Goal: Task Accomplishment & Management: Complete application form

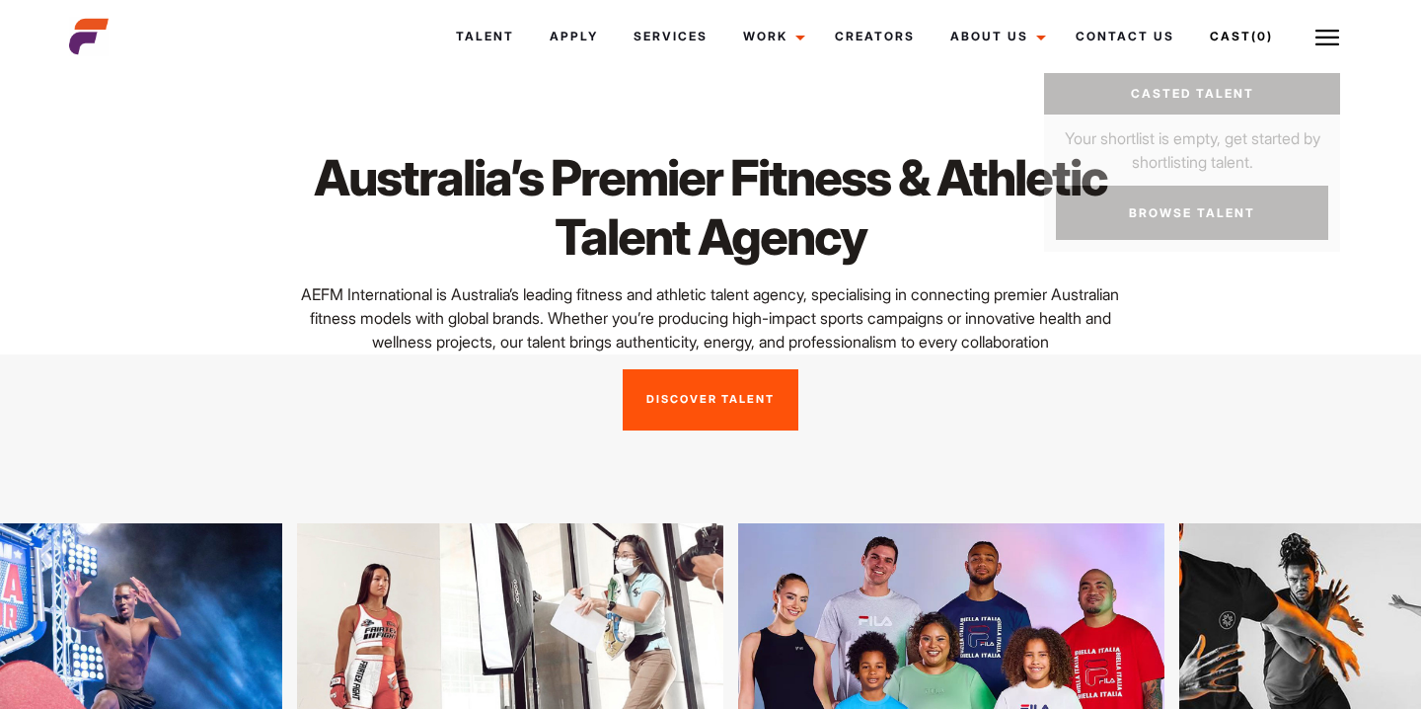
click at [1215, 29] on link "Cast (0)" at bounding box center [1247, 36] width 111 height 53
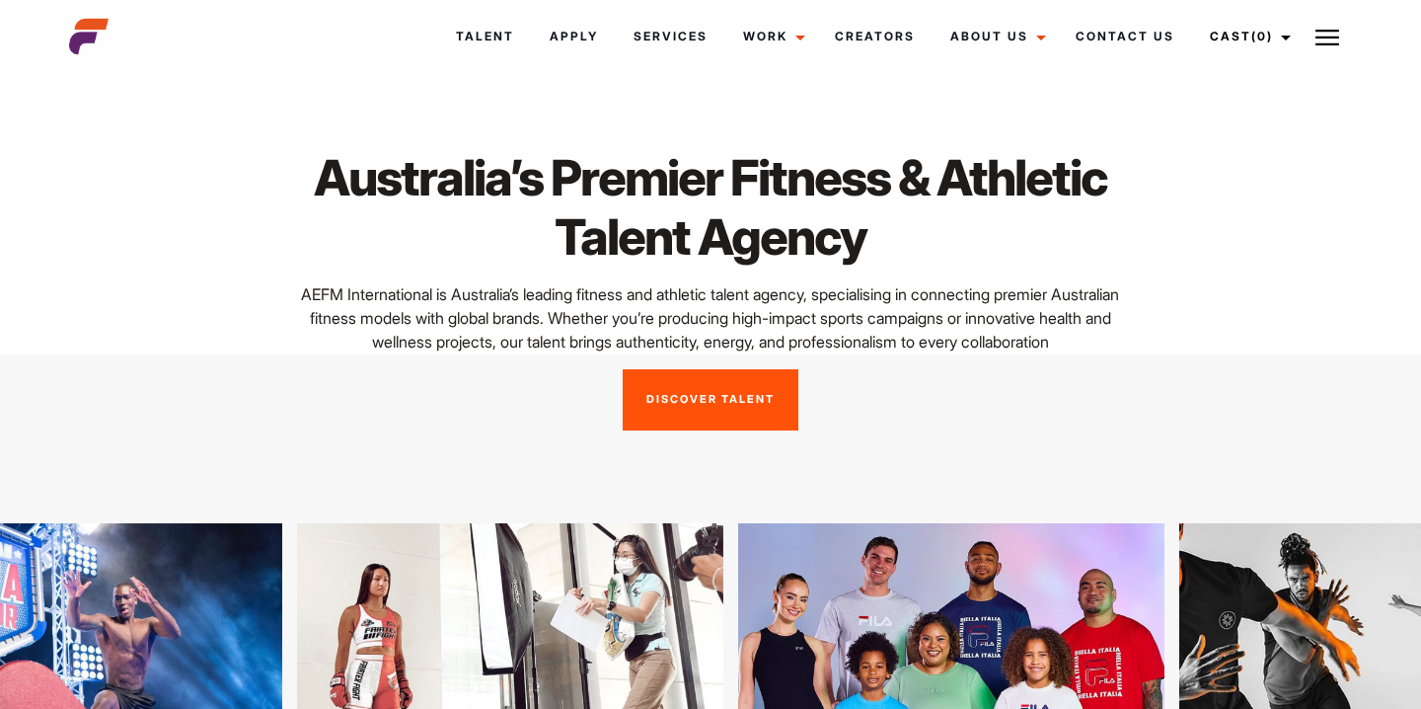
click at [1328, 31] on img at bounding box center [1327, 38] width 24 height 24
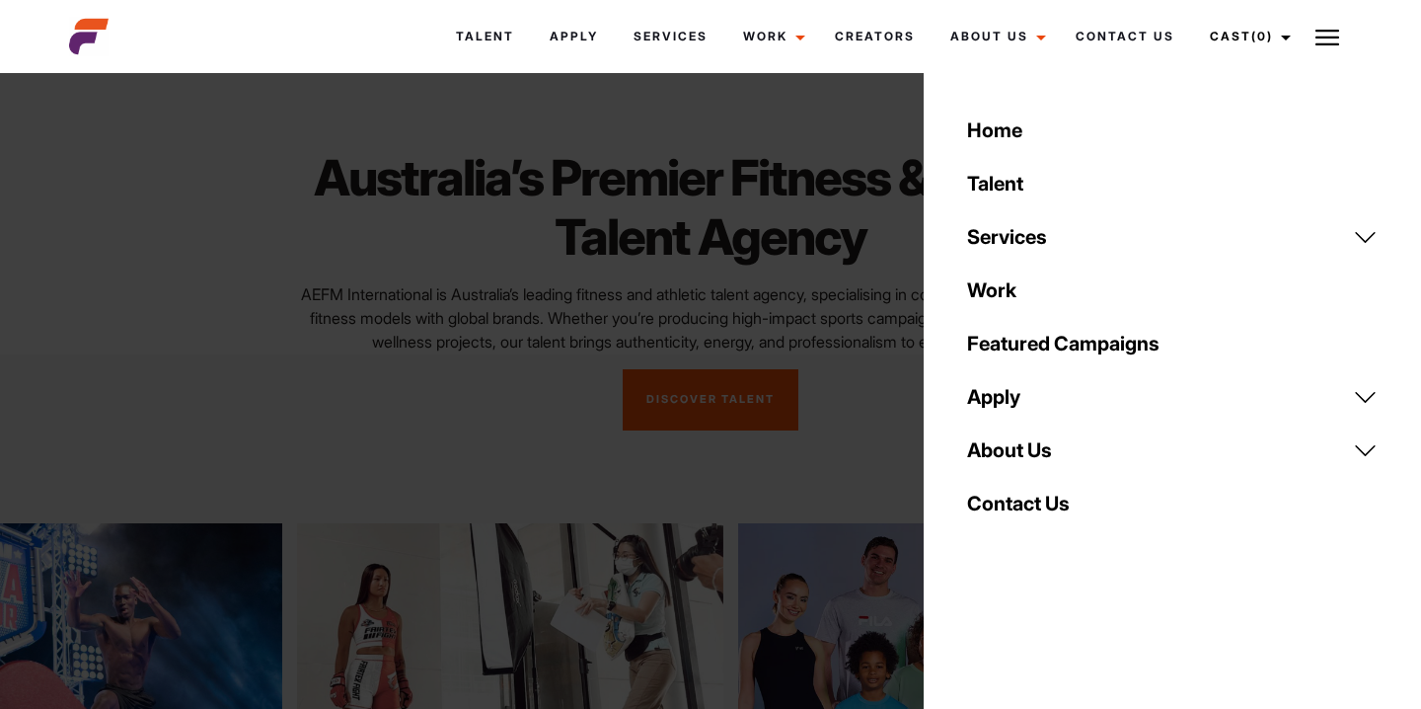
click at [1019, 393] on link "Apply" at bounding box center [1172, 396] width 434 height 53
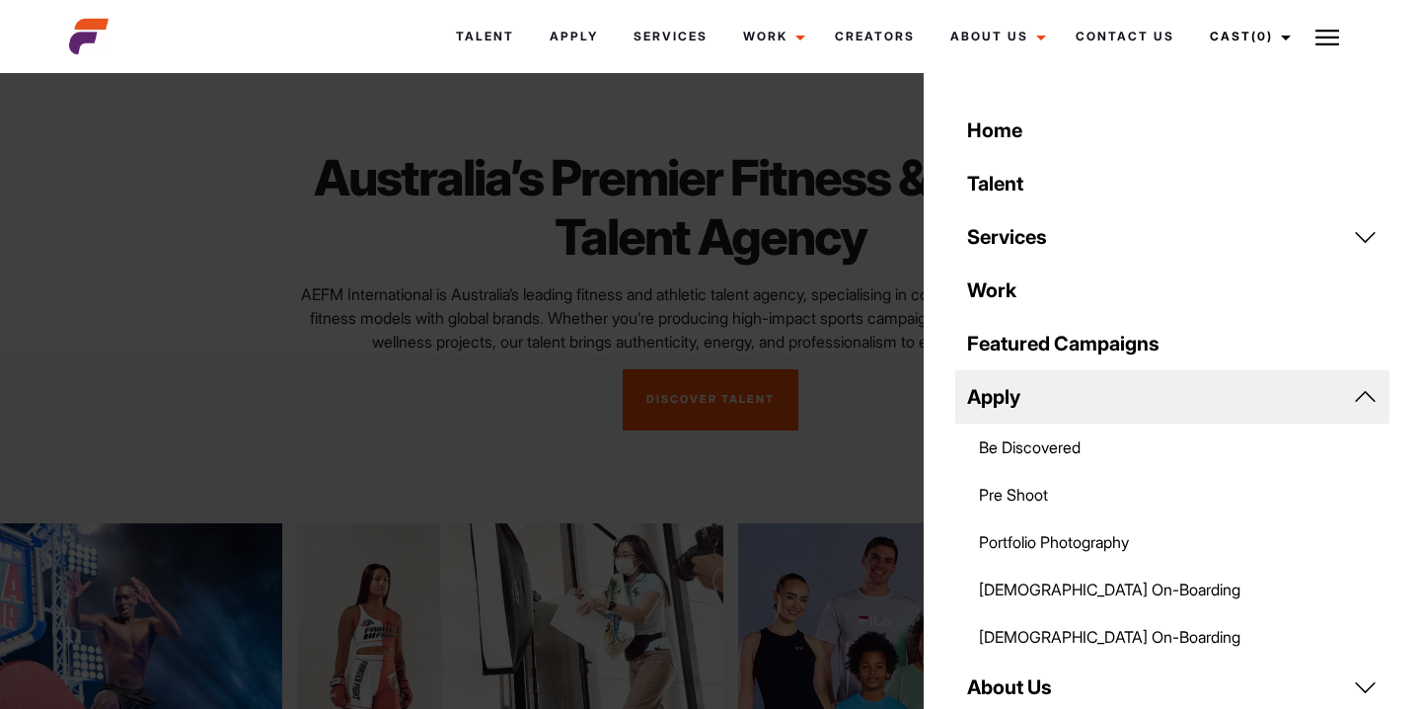
click at [1028, 447] on link "Be Discovered" at bounding box center [1172, 446] width 434 height 47
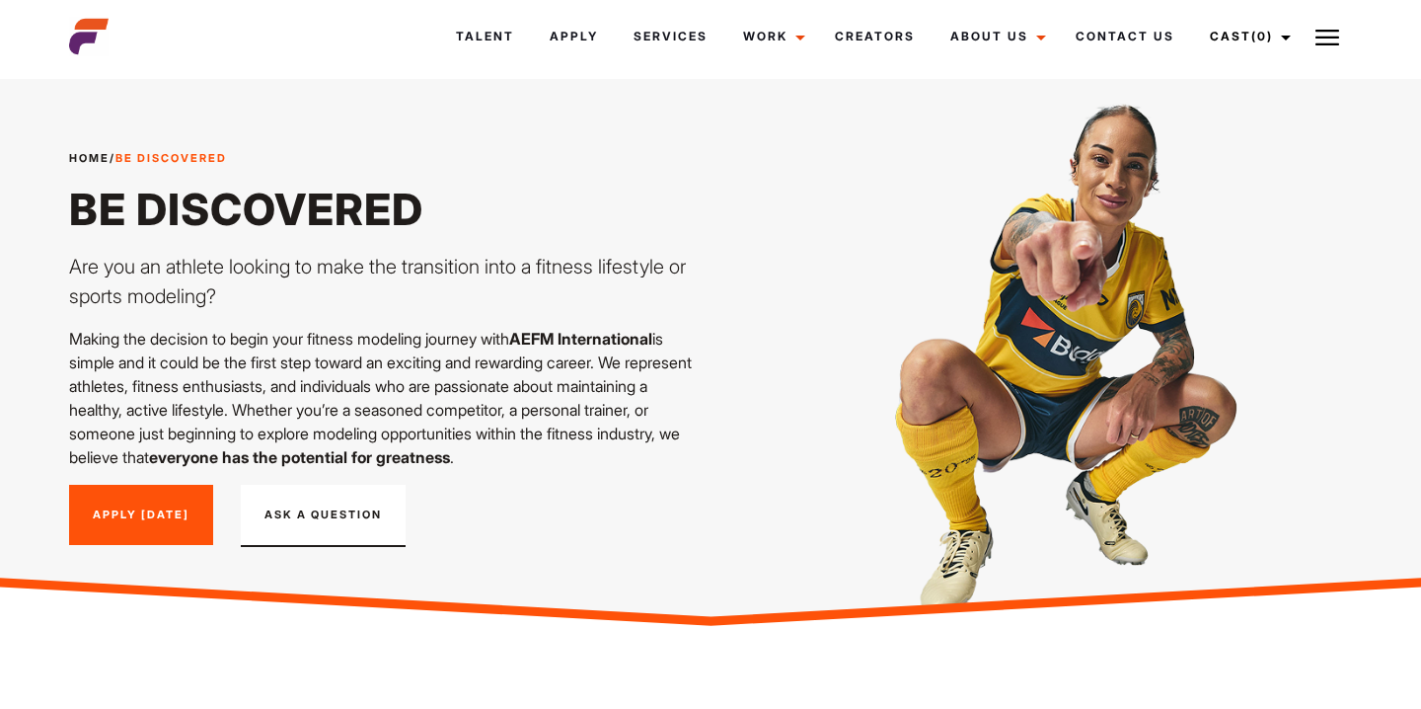
click at [177, 515] on link "Apply Today" at bounding box center [141, 515] width 144 height 61
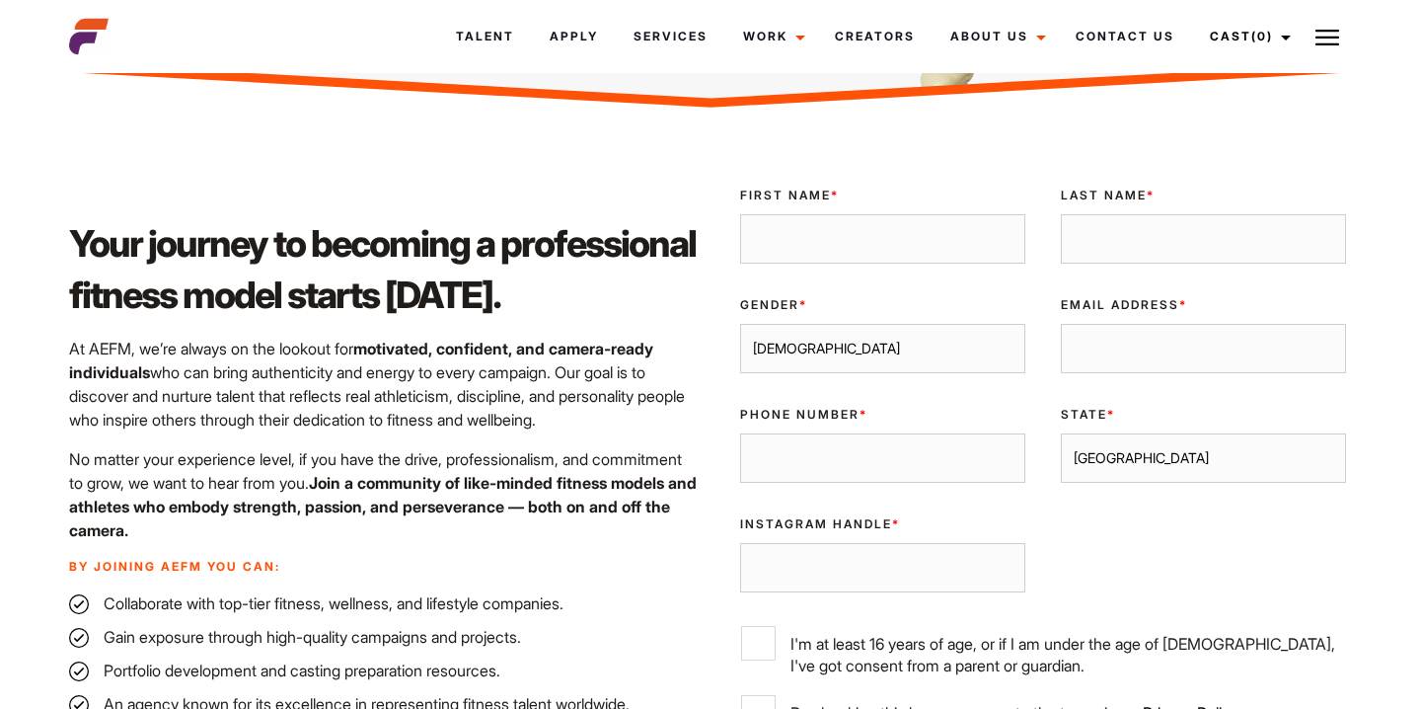
scroll to position [497, 0]
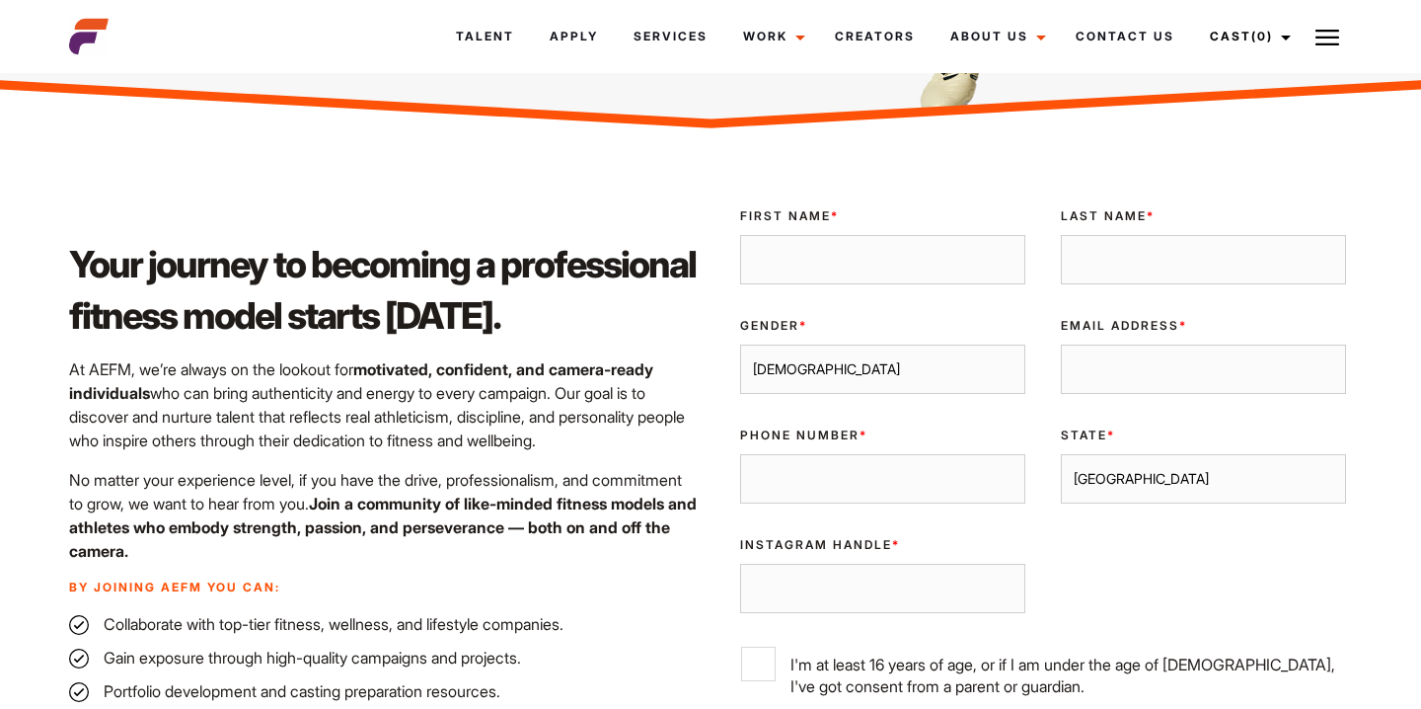
click at [811, 246] on input "First Name *" at bounding box center [882, 259] width 285 height 49
type input "Audoin"
type input "Hiltenbrand"
type input "audoinh@gmail.com"
type input "0646110184"
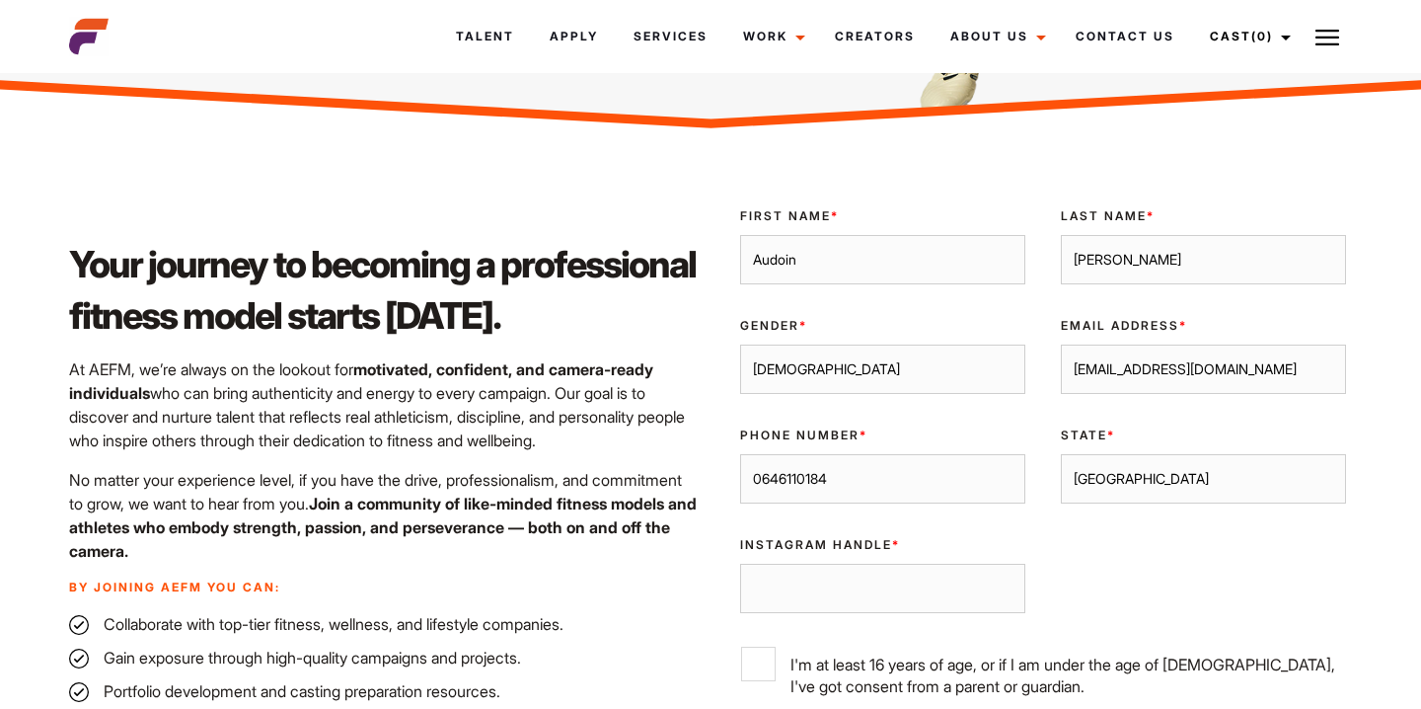
click at [861, 377] on select "Male Female" at bounding box center [882, 368] width 285 height 49
click at [740, 344] on select "Male Female" at bounding box center [882, 368] width 285 height 49
click at [818, 583] on input "Instagram Handle *" at bounding box center [882, 587] width 285 height 49
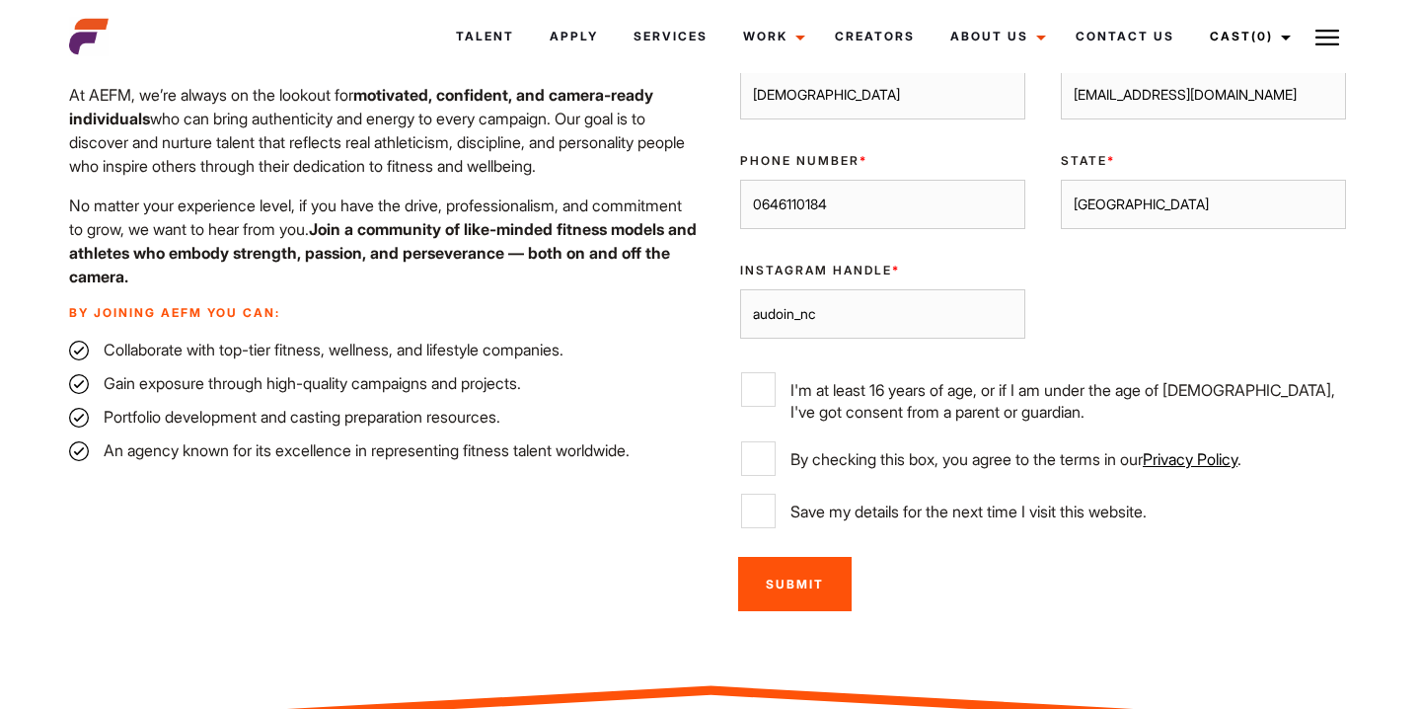
type input "audoin_nc"
click at [753, 384] on input "I'm at least 16 years of age, or if I am under the age of 18, I've got consent …" at bounding box center [758, 389] width 35 height 35
checkbox input "true"
click at [755, 457] on input "By checking this box, you agree to the terms in our Privacy Policy ." at bounding box center [758, 458] width 35 height 35
checkbox input "true"
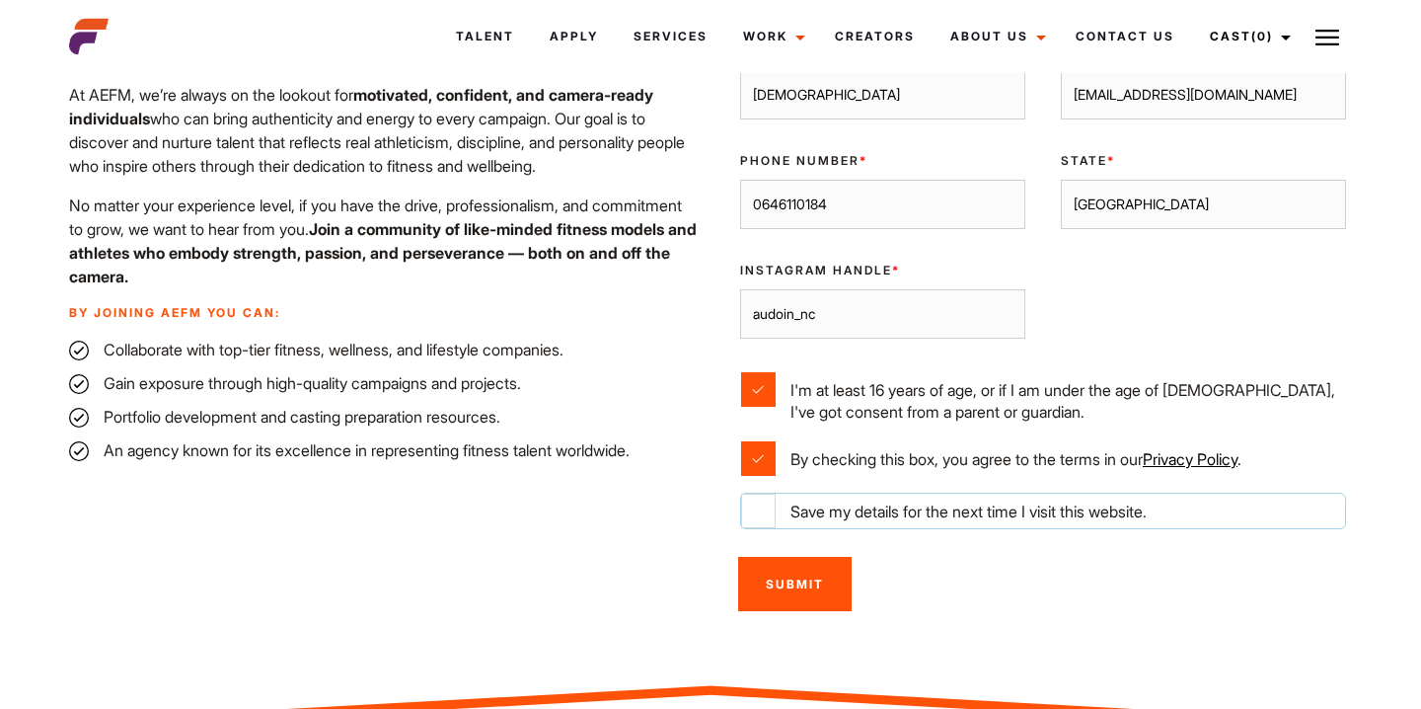
click at [755, 505] on input "Save my details for the next time I visit this website." at bounding box center [758, 510] width 35 height 35
checkbox input "true"
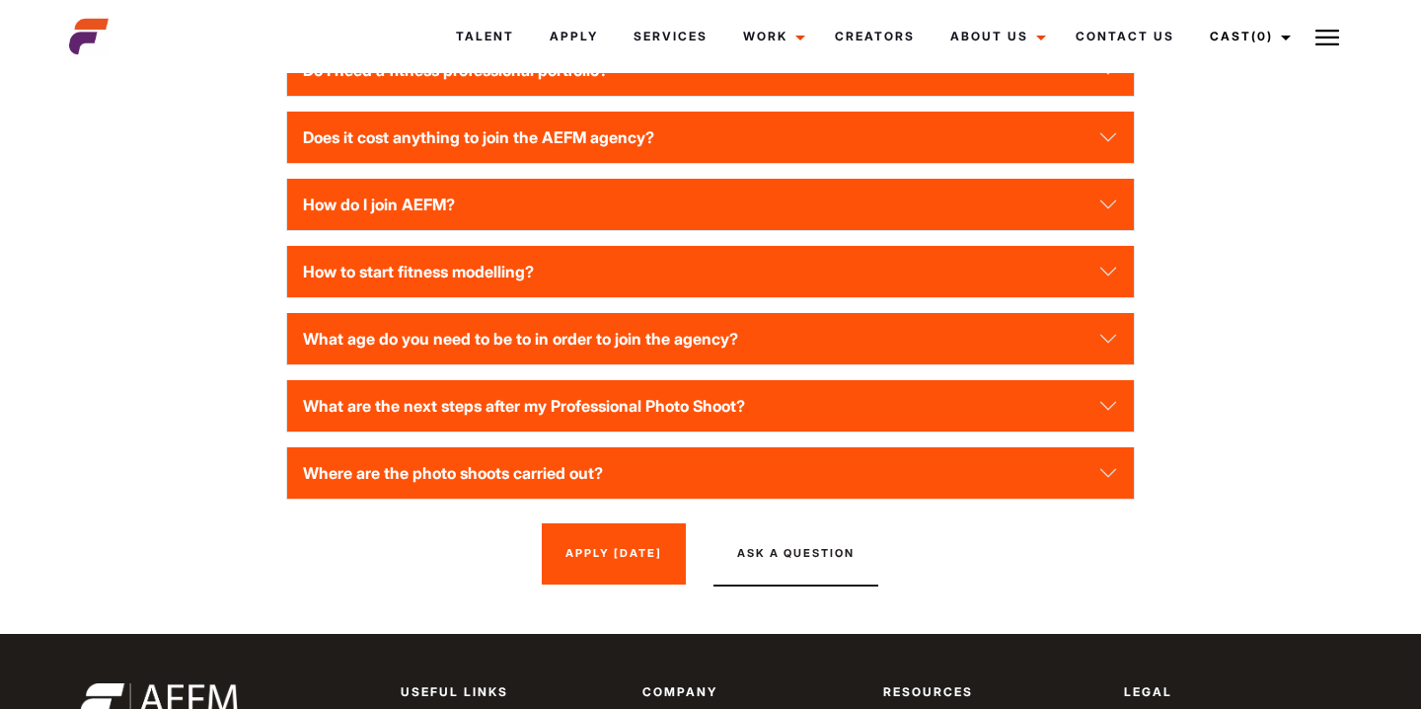
scroll to position [2912, 0]
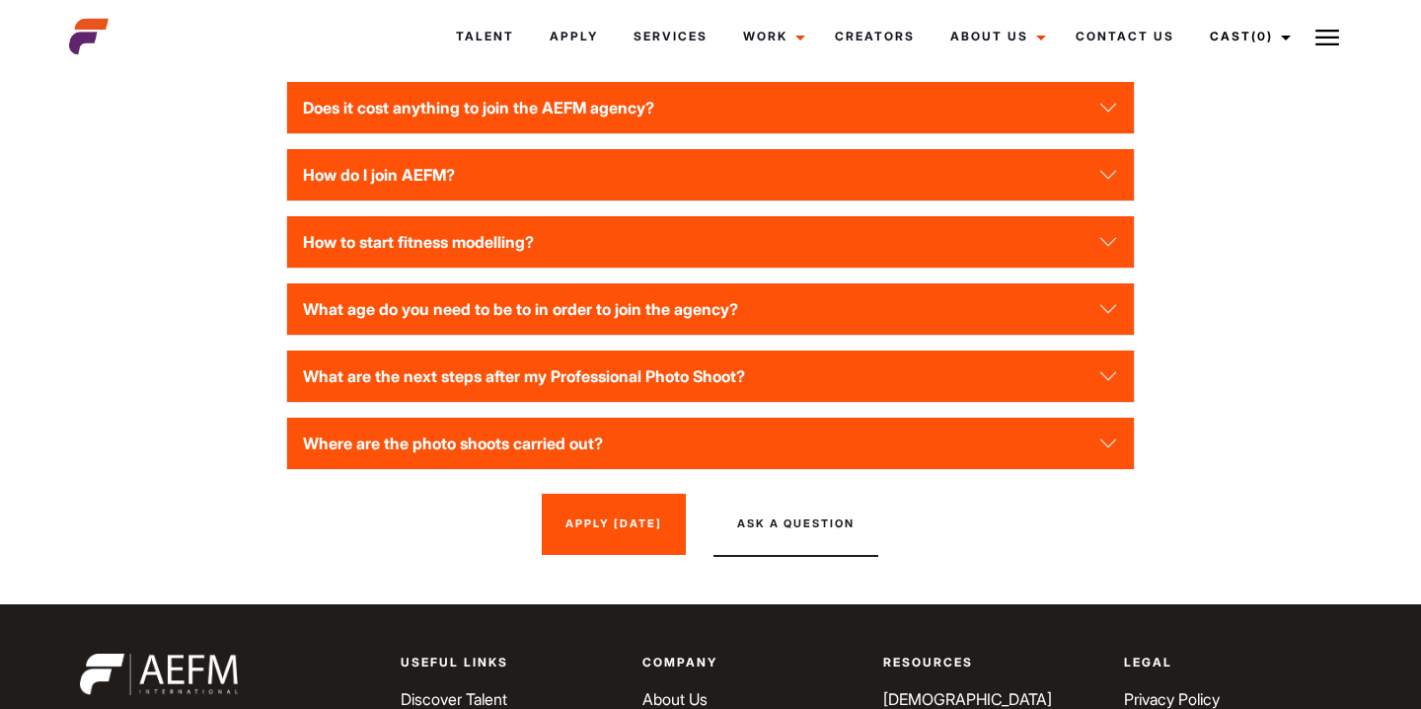
click at [626, 545] on link "Apply Today" at bounding box center [614, 523] width 144 height 61
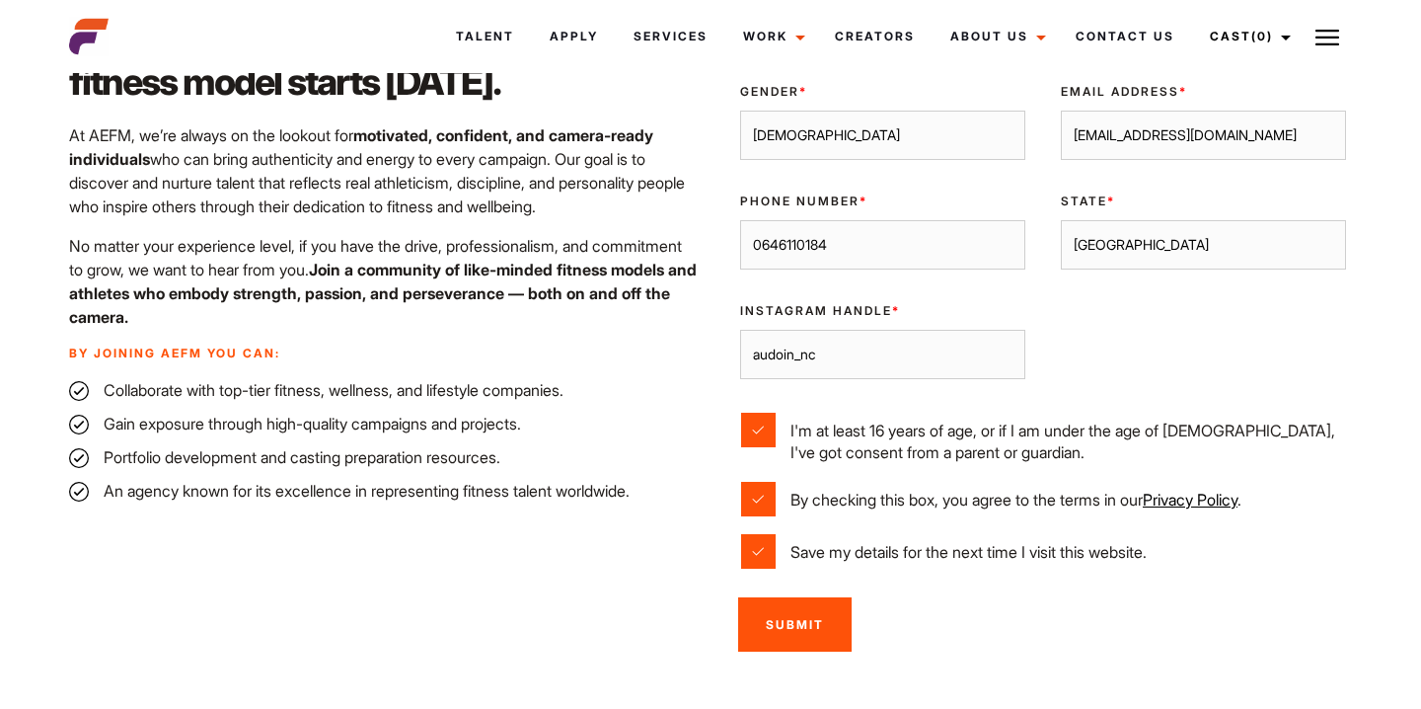
scroll to position [745, 0]
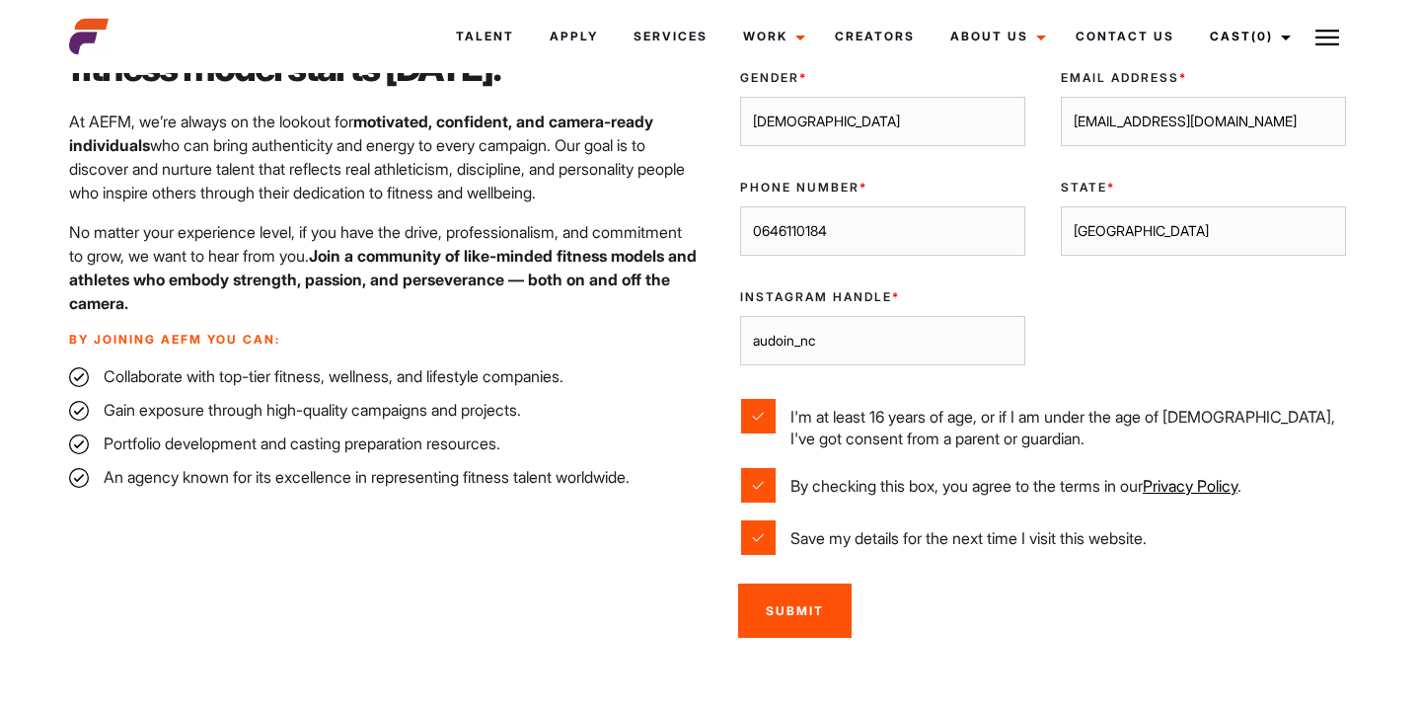
click at [794, 613] on input "Submit" at bounding box center [794, 610] width 113 height 54
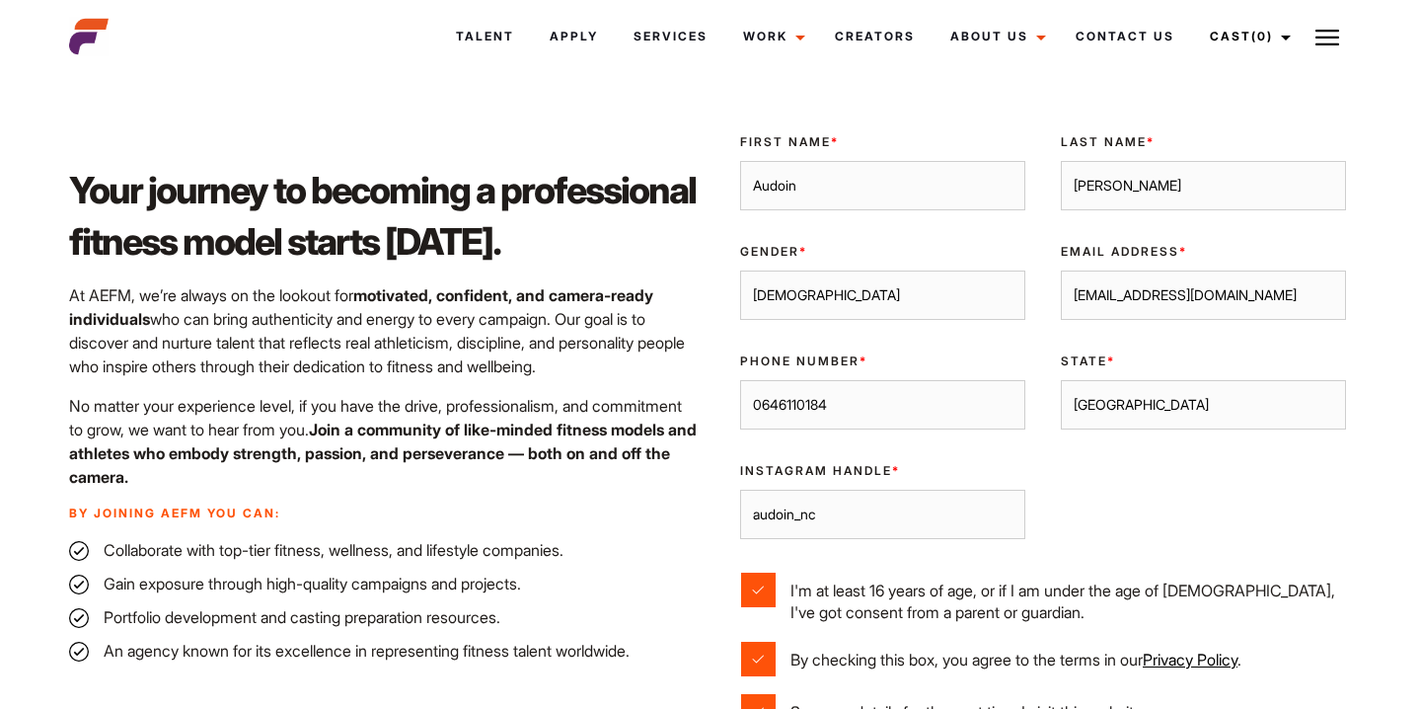
scroll to position [647, 0]
